Goal: Use online tool/utility: Utilize a website feature to perform a specific function

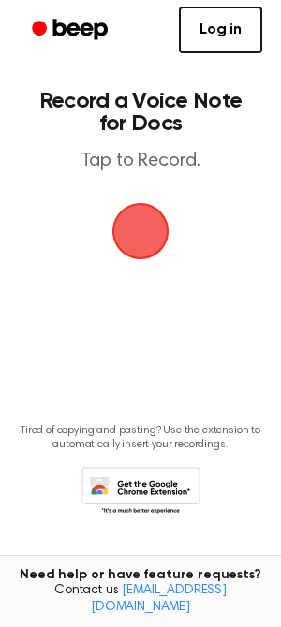
click at [166, 226] on span "button" at bounding box center [140, 231] width 52 height 52
click at [128, 214] on span "button" at bounding box center [140, 230] width 67 height 67
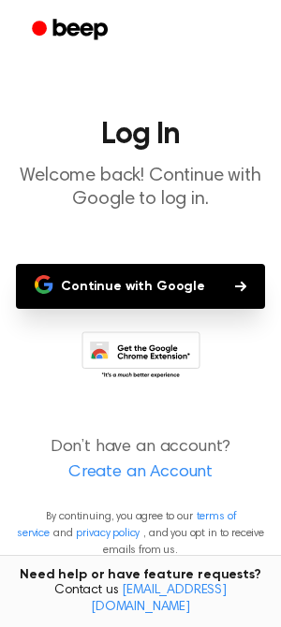
click at [99, 289] on button "Continue with Google" at bounding box center [140, 286] width 249 height 45
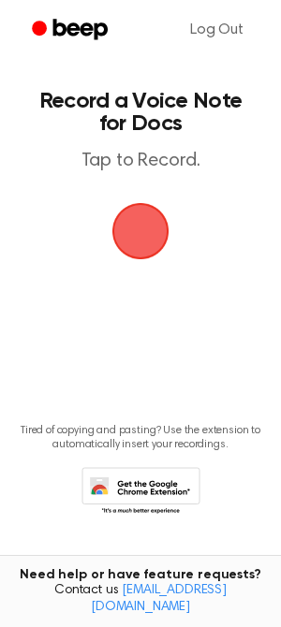
click at [134, 255] on span "button" at bounding box center [140, 230] width 67 height 67
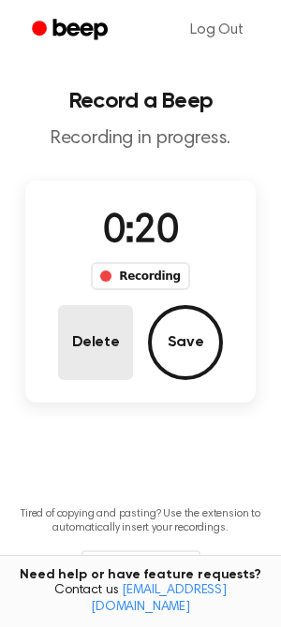
click at [114, 337] on button "Delete" at bounding box center [95, 342] width 75 height 75
